Goal: Task Accomplishment & Management: Complete application form

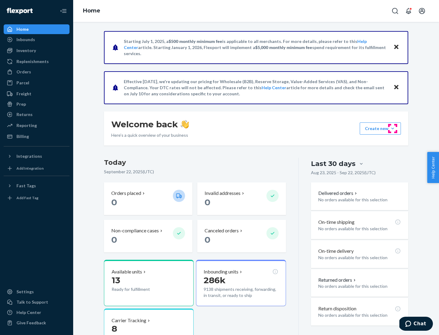
click at [393, 129] on button "Create new Create new inbound Create new order Create new product" at bounding box center [380, 129] width 41 height 12
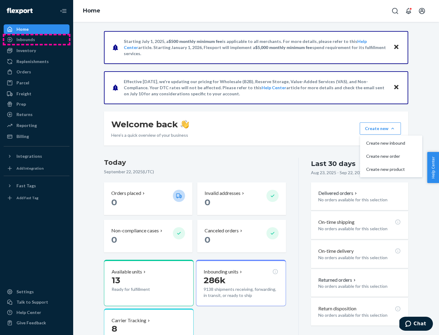
click at [37, 40] on div "Inbounds" at bounding box center [36, 39] width 65 height 9
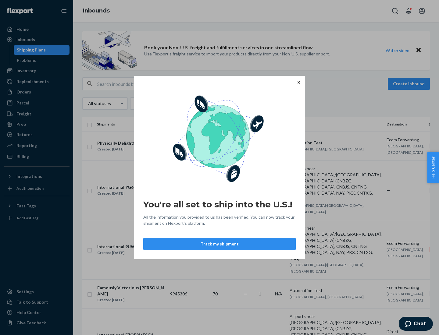
click at [37, 71] on div "You're all set to ship into the U.S.! All the information you provided to us ha…" at bounding box center [219, 167] width 439 height 335
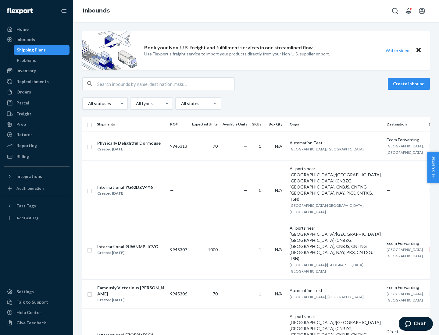
click at [256, 11] on div "Inbounds" at bounding box center [256, 11] width 366 height 22
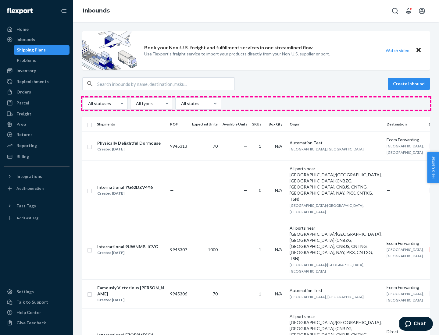
click at [256, 104] on div "All statuses All types All states" at bounding box center [256, 104] width 348 height 12
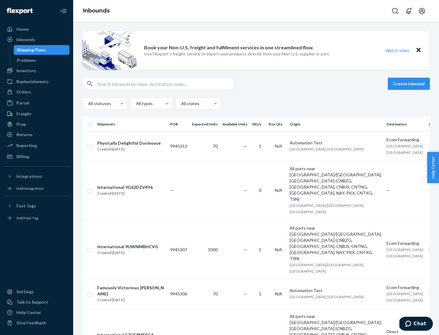
click at [30, 50] on div "Shipping Plans" at bounding box center [31, 50] width 29 height 6
click at [410, 84] on button "Create inbound" at bounding box center [409, 84] width 42 height 12
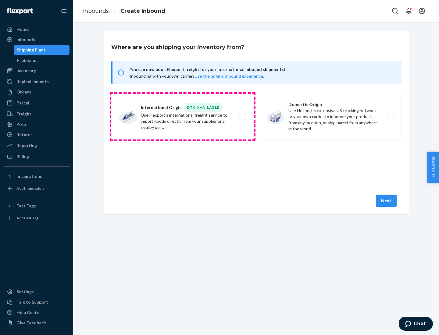
click at [183, 117] on label "International Origin DTC Available Use Flexport's international freight service…" at bounding box center [182, 117] width 143 height 46
click at [242, 117] on input "International Origin DTC Available Use Flexport's international freight service…" at bounding box center [244, 117] width 4 height 4
radio input "true"
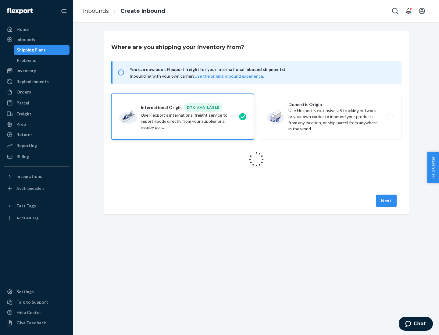
click at [256, 159] on icon at bounding box center [257, 160] width 18 height 18
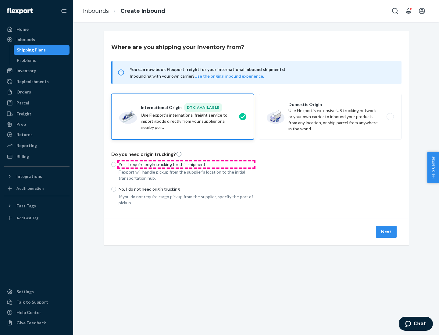
click at [186, 164] on p "Yes, I require origin trucking for this shipment" at bounding box center [186, 165] width 135 height 6
click at [116, 164] on input "Yes, I require origin trucking for this shipment" at bounding box center [113, 164] width 5 height 5
radio input "true"
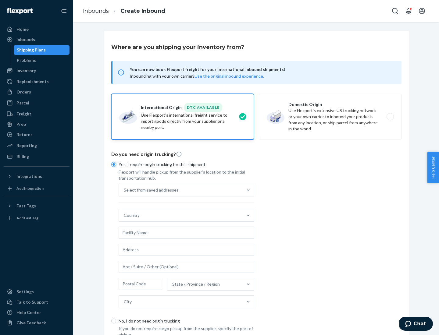
scroll to position [12, 0]
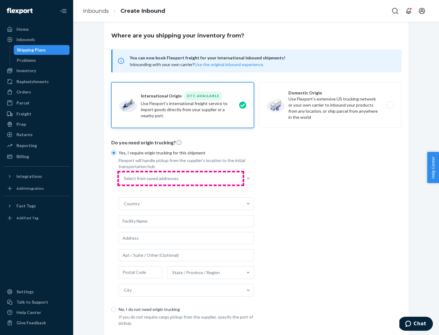
click at [181, 178] on div "Select from saved addresses" at bounding box center [181, 179] width 124 height 12
click at [124, 178] on input "Select from saved addresses" at bounding box center [124, 179] width 1 height 6
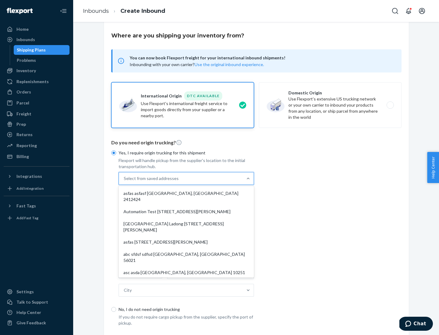
scroll to position [27, 0]
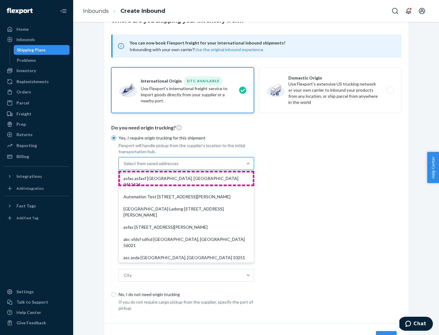
click at [186, 178] on div "asfas asfasf [GEOGRAPHIC_DATA], [GEOGRAPHIC_DATA] 2412424" at bounding box center [186, 182] width 133 height 18
click at [124, 167] on input "option asfas asfasf [GEOGRAPHIC_DATA], [GEOGRAPHIC_DATA] 2412424 focused, 1 of …" at bounding box center [124, 164] width 1 height 6
type input "asfas"
type input "asfasf"
type input "2412424"
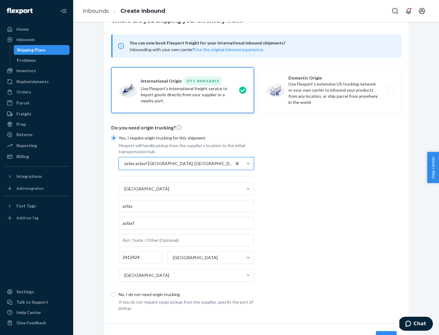
scroll to position [57, 0]
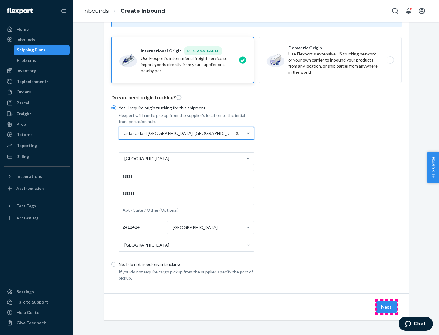
click at [387, 307] on button "Next" at bounding box center [386, 307] width 21 height 12
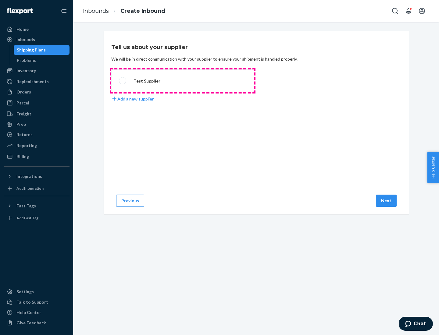
click at [183, 81] on label "Test Supplier" at bounding box center [182, 81] width 143 height 23
click at [123, 81] on input "Test Supplier" at bounding box center [121, 81] width 4 height 4
radio input "true"
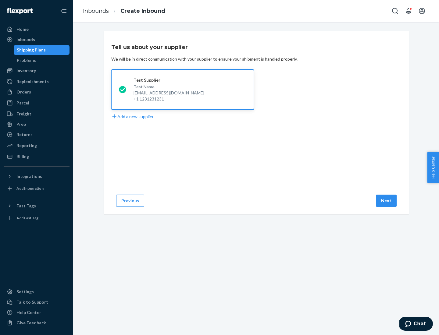
click at [387, 201] on button "Next" at bounding box center [386, 201] width 21 height 12
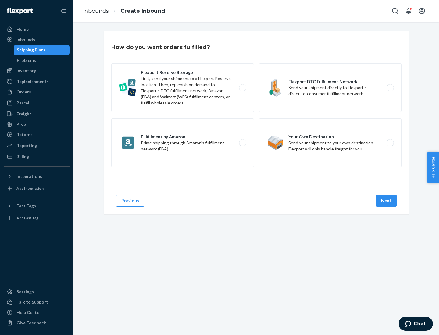
click at [183, 143] on label "Fulfillment by Amazon Prime shipping through Amazon’s fulfillment network (FBA)." at bounding box center [182, 143] width 143 height 49
click at [242, 143] on input "Fulfillment by Amazon Prime shipping through Amazon’s fulfillment network (FBA)." at bounding box center [244, 143] width 4 height 4
radio input "true"
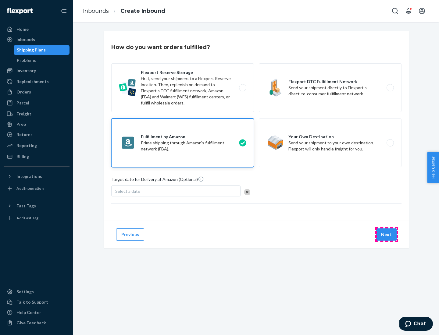
click at [387, 235] on button "Next" at bounding box center [386, 235] width 21 height 12
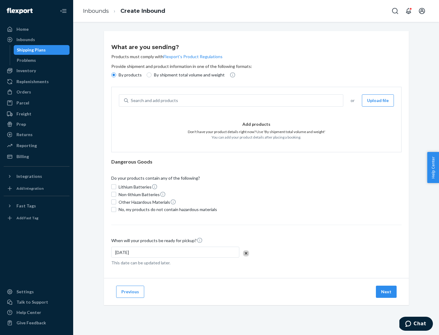
click at [187, 75] on p "By shipment total volume and weight" at bounding box center [189, 75] width 71 height 6
click at [152, 75] on input "By shipment total volume and weight" at bounding box center [149, 75] width 5 height 5
radio input "true"
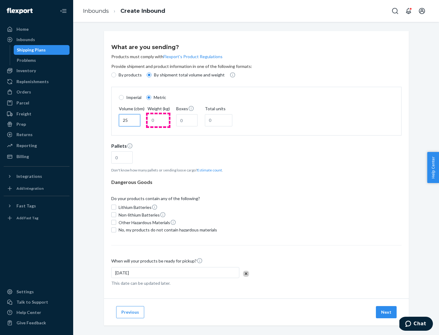
type input "25"
type input "100"
type input "50"
type input "500"
click at [208, 170] on button "Estimate count" at bounding box center [209, 170] width 25 height 5
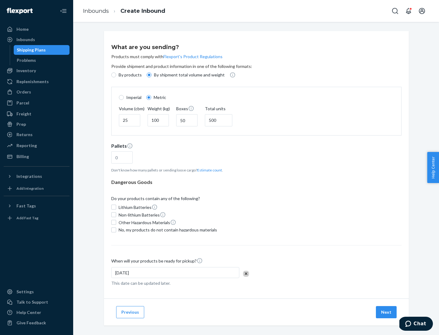
type input "16"
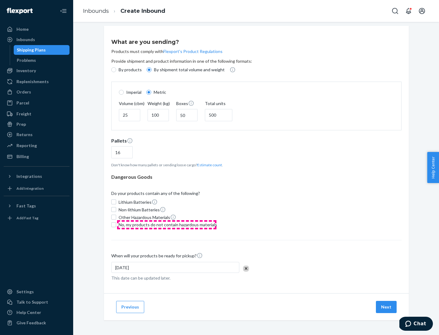
click at [167, 225] on span "No, my products do not contain hazardous materials" at bounding box center [168, 225] width 98 height 6
click at [116, 225] on input "No, my products do not contain hazardous materials" at bounding box center [113, 225] width 5 height 5
checkbox input "true"
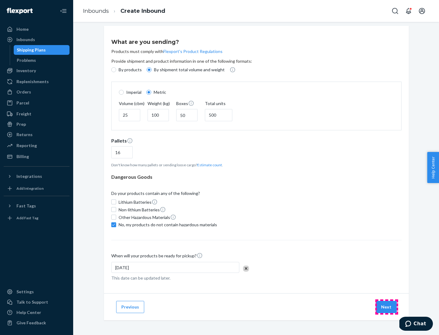
click at [387, 307] on button "Next" at bounding box center [386, 307] width 21 height 12
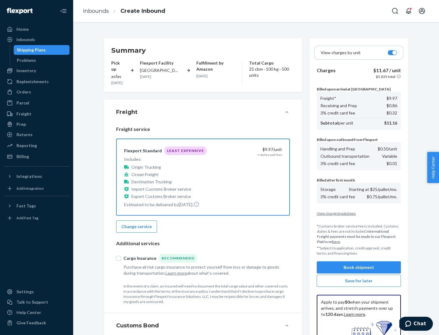
scroll to position [89, 0]
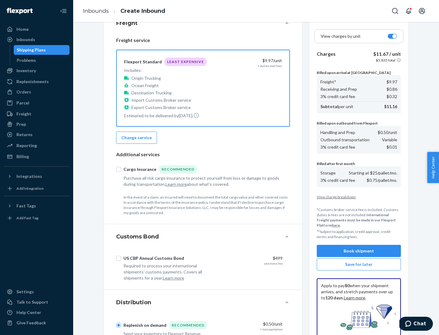
click at [359, 251] on button "Book shipment" at bounding box center [359, 251] width 84 height 12
